Goal: Navigation & Orientation: Find specific page/section

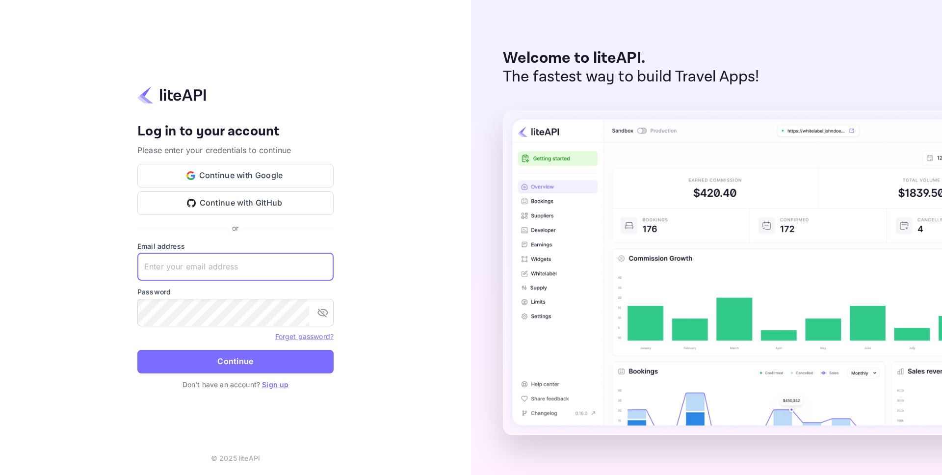
type input "[EMAIL_ADDRESS][DOMAIN_NAME]"
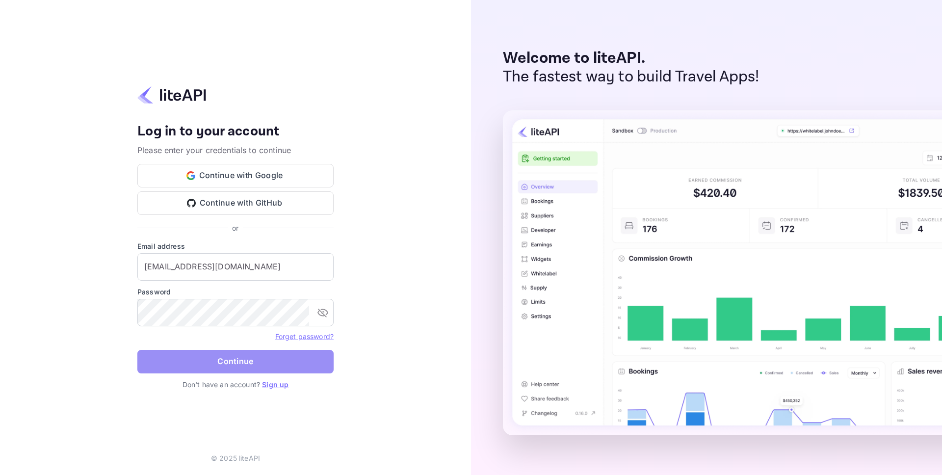
click at [248, 363] on button "Continue" at bounding box center [235, 362] width 196 height 24
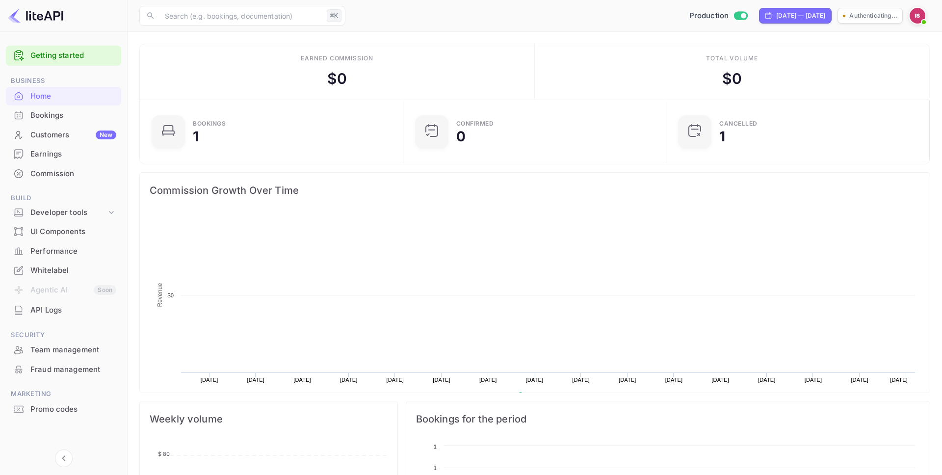
scroll to position [159, 257]
click at [67, 242] on div "Performance" at bounding box center [63, 251] width 115 height 19
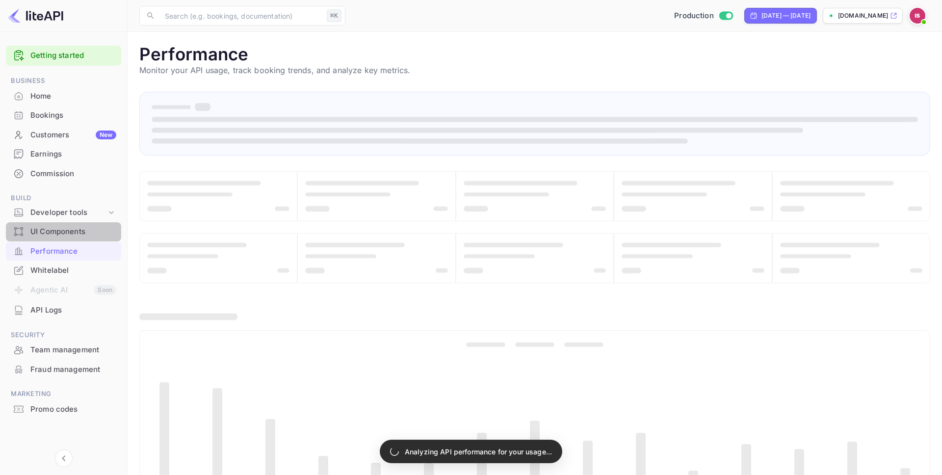
click at [69, 233] on div "UI Components" at bounding box center [73, 231] width 86 height 11
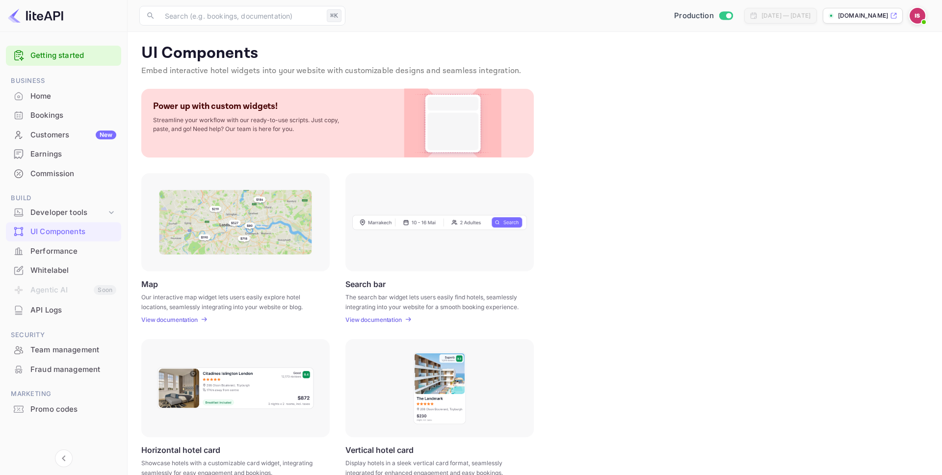
click at [424, 212] on div at bounding box center [439, 222] width 188 height 98
click at [395, 316] on p "View documentation" at bounding box center [373, 319] width 56 height 7
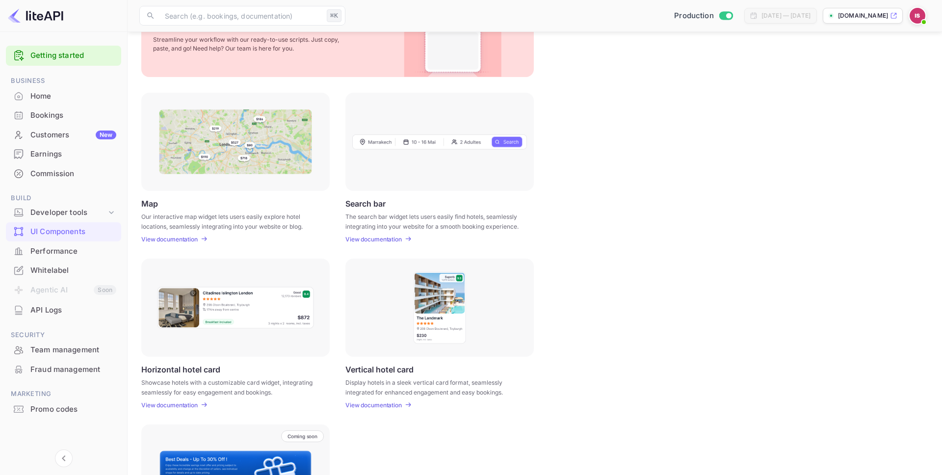
scroll to position [186, 0]
